Goal: Entertainment & Leisure: Consume media (video, audio)

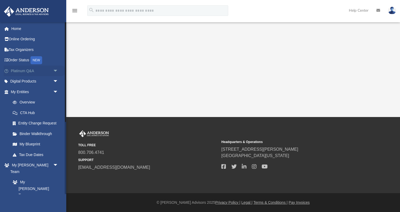
click at [59, 69] on span "arrow_drop_down" at bounding box center [58, 71] width 11 height 11
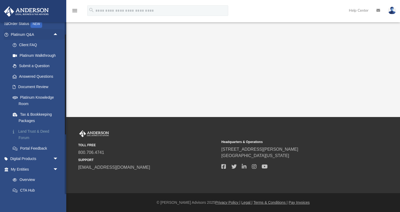
scroll to position [47, 0]
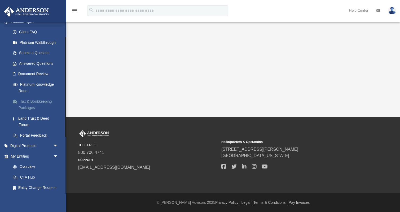
click at [40, 111] on link "Tax & Bookkeeping Packages" at bounding box center [36, 104] width 59 height 17
click at [30, 107] on link "Tax & Bookkeeping Packages" at bounding box center [36, 103] width 59 height 17
click at [53, 144] on span "arrow_drop_down" at bounding box center [58, 145] width 11 height 11
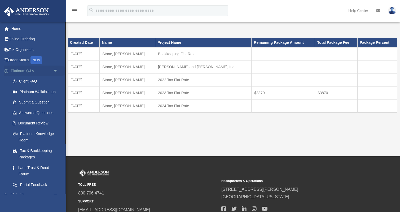
click at [58, 72] on span "arrow_drop_down" at bounding box center [58, 71] width 11 height 11
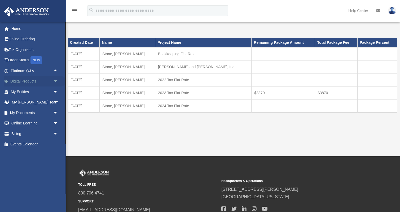
click at [55, 83] on span "arrow_drop_down" at bounding box center [58, 81] width 11 height 11
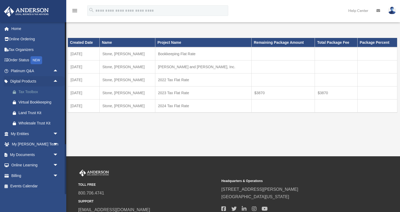
click at [35, 91] on div "Tax Toolbox" at bounding box center [39, 92] width 41 height 7
click at [54, 134] on span "arrow_drop_down" at bounding box center [58, 133] width 11 height 11
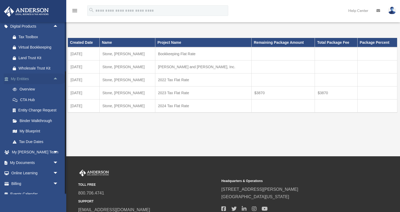
scroll to position [61, 0]
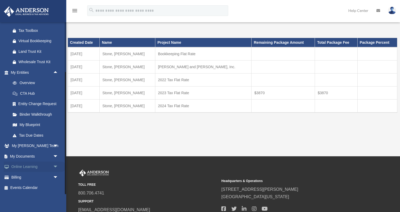
click at [54, 171] on span "arrow_drop_down" at bounding box center [58, 167] width 11 height 11
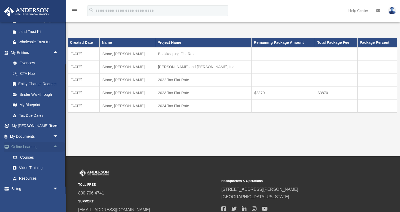
scroll to position [88, 0]
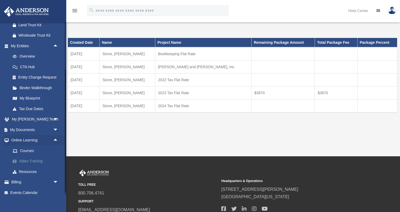
click at [40, 163] on link "Video Training" at bounding box center [36, 161] width 59 height 11
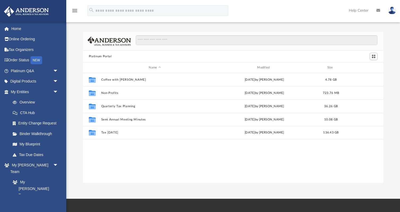
scroll to position [120, 300]
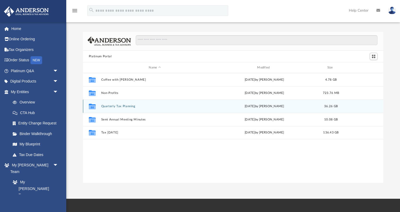
click at [132, 107] on button "Quarterly Tax Planning" at bounding box center [154, 105] width 107 height 3
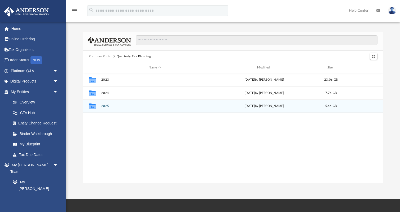
click at [105, 105] on button "2025" at bounding box center [154, 105] width 107 height 3
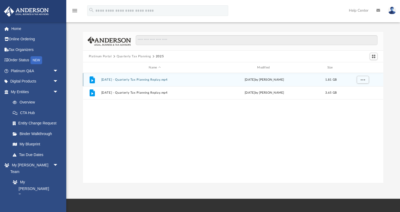
click at [141, 76] on div "File July 18th, 2025 - Quarterly Tax Planning Replay.mp4 Fri Jul 18 2025 by Mat…" at bounding box center [233, 79] width 300 height 13
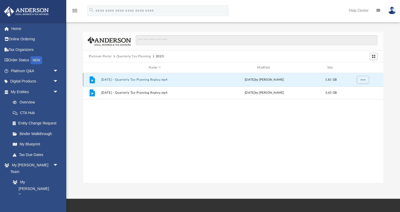
click at [141, 76] on div "File July 18th, 2025 - Quarterly Tax Planning Replay.mp4 Fri Jul 18 2025 by Mat…" at bounding box center [233, 79] width 300 height 13
click at [91, 80] on icon "grid" at bounding box center [92, 80] width 2 height 2
click at [146, 80] on button "July 18th, 2025 - Quarterly Tax Planning Replay.mp4" at bounding box center [154, 79] width 107 height 3
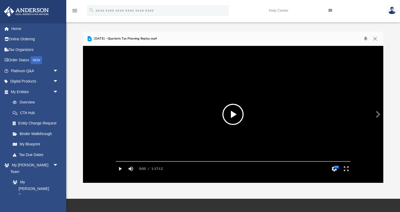
click at [235, 116] on button "File preview" at bounding box center [233, 114] width 21 height 21
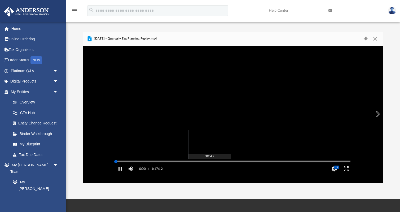
click at [210, 169] on div "Autoplay Disabled Speed Normal Quality Auto Subtitles/CC Off Audio Autoplay Dis…" at bounding box center [233, 114] width 300 height 137
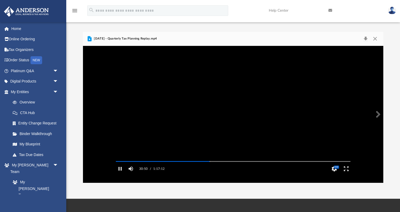
click at [231, 148] on video "File preview" at bounding box center [233, 115] width 243 height 122
click at [229, 128] on video "File preview" at bounding box center [233, 115] width 243 height 122
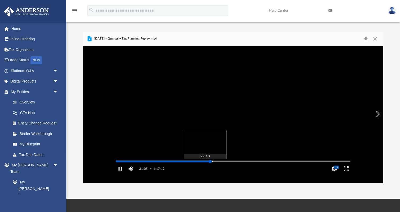
click at [201, 163] on div "Media Slider" at bounding box center [233, 161] width 243 height 4
click at [194, 163] on div "Media Slider" at bounding box center [233, 161] width 243 height 4
click at [193, 163] on div "Media Slider" at bounding box center [233, 161] width 243 height 4
click at [194, 169] on div "Autoplay Disabled Speed Normal Quality Auto Subtitles/CC Off Audio Autoplay Dis…" at bounding box center [233, 114] width 300 height 137
click at [178, 169] on div "Autoplay Disabled Speed Normal Quality Auto Subtitles/CC Off Audio Autoplay Dis…" at bounding box center [233, 114] width 300 height 137
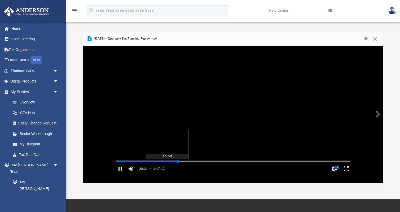
click at [164, 163] on div "Media Slider" at bounding box center [233, 161] width 243 height 4
click at [165, 169] on div "Autoplay Disabled Speed Normal Quality Auto Subtitles/CC Off Audio Autoplay Dis…" at bounding box center [233, 114] width 300 height 137
click at [158, 169] on div "Autoplay Disabled Speed Normal Quality Auto Subtitles/CC Off Audio Autoplay Dis…" at bounding box center [233, 114] width 300 height 137
click at [154, 169] on div "Autoplay Disabled Speed Normal Quality Auto Subtitles/CC Off Audio Autoplay Dis…" at bounding box center [233, 114] width 300 height 137
click at [147, 169] on div "Autoplay Disabled Speed Normal Quality Auto Subtitles/CC Off Audio Autoplay Dis…" at bounding box center [233, 114] width 300 height 137
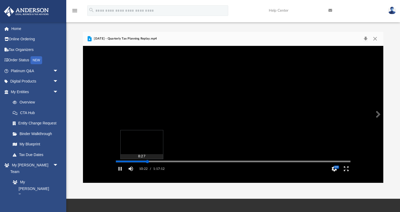
click at [135, 163] on div "Media Slider" at bounding box center [233, 161] width 243 height 4
click at [138, 168] on div "Autoplay Disabled Speed Normal Quality Auto Subtitles/CC Off Audio Autoplay Dis…" at bounding box center [233, 114] width 300 height 137
click at [131, 169] on div "Autoplay Disabled Speed Normal Quality Auto Subtitles/CC Off Audio Autoplay Dis…" at bounding box center [233, 114] width 300 height 137
click at [122, 169] on div "Autoplay Disabled Speed Normal Quality Auto Subtitles/CC Off Audio Autoplay Dis…" at bounding box center [233, 114] width 300 height 137
click at [166, 169] on div "Autoplay Disabled Speed Normal Quality Auto Subtitles/CC Off Audio Autoplay Dis…" at bounding box center [233, 114] width 300 height 137
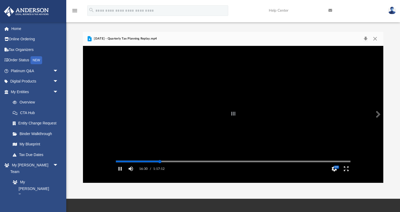
click at [160, 169] on div "Autoplay Disabled Speed Normal Quality Auto Subtitles/CC Off Audio Autoplay Dis…" at bounding box center [233, 114] width 300 height 137
click at [154, 162] on div "Media Slider" at bounding box center [233, 161] width 235 height 1
click at [217, 169] on div "Autoplay Disabled Speed Normal Quality Auto Subtitles/CC Off Audio Autoplay Dis…" at bounding box center [233, 114] width 300 height 137
click at [225, 169] on div "Autoplay Disabled Speed Normal Quality Auto Subtitles/CC Off Audio Autoplay Dis…" at bounding box center [233, 114] width 300 height 137
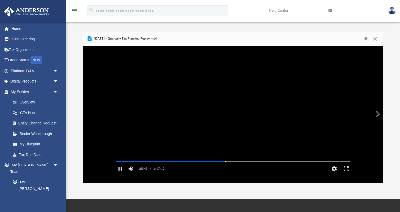
drag, startPoint x: 249, startPoint y: 120, endPoint x: 238, endPoint y: 127, distance: 13.3
click at [249, 120] on video "File preview" at bounding box center [233, 115] width 243 height 122
